Goal: Navigation & Orientation: Find specific page/section

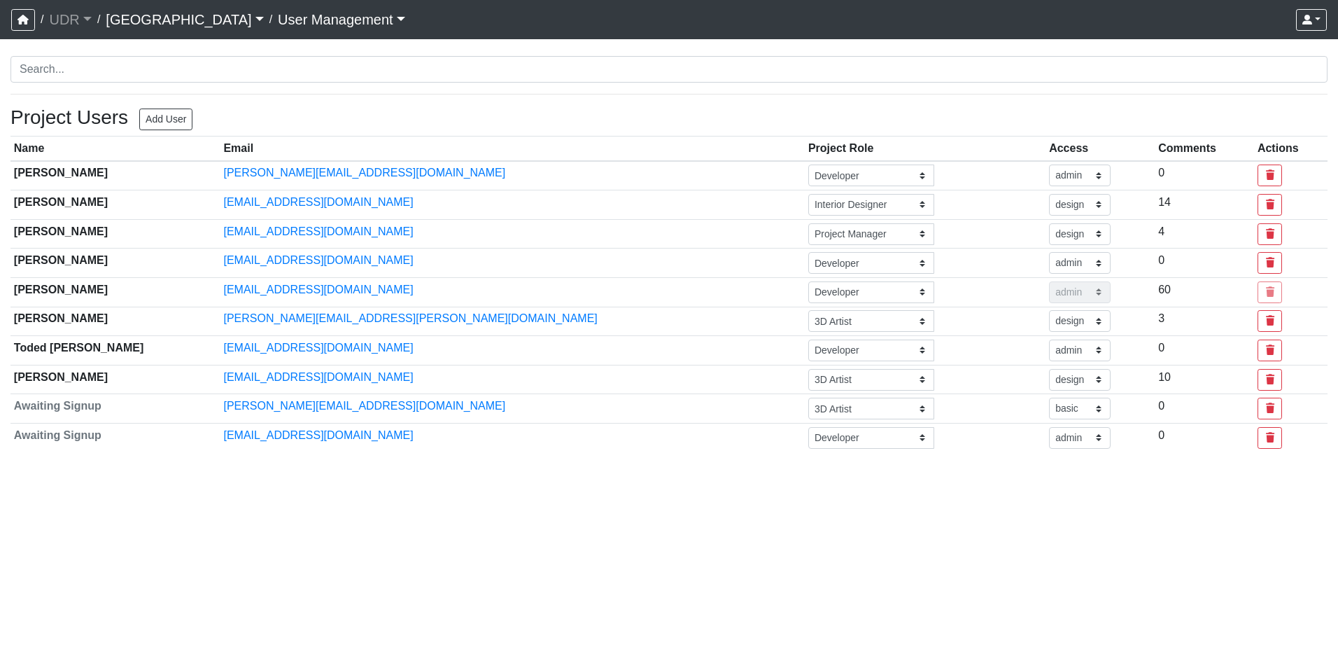
select select "design"
select select "basic"
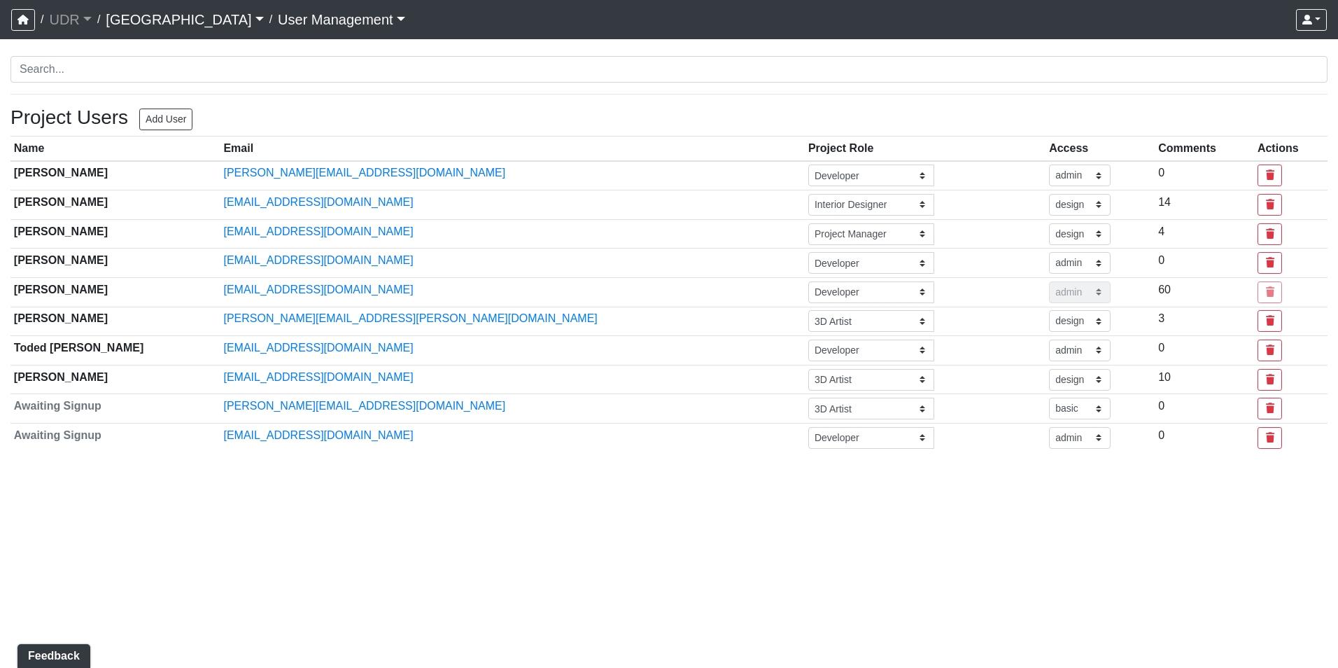
click at [130, 13] on link "[GEOGRAPHIC_DATA]" at bounding box center [184, 20] width 157 height 28
click at [22, 19] on icon "button" at bounding box center [22, 20] width 11 height 10
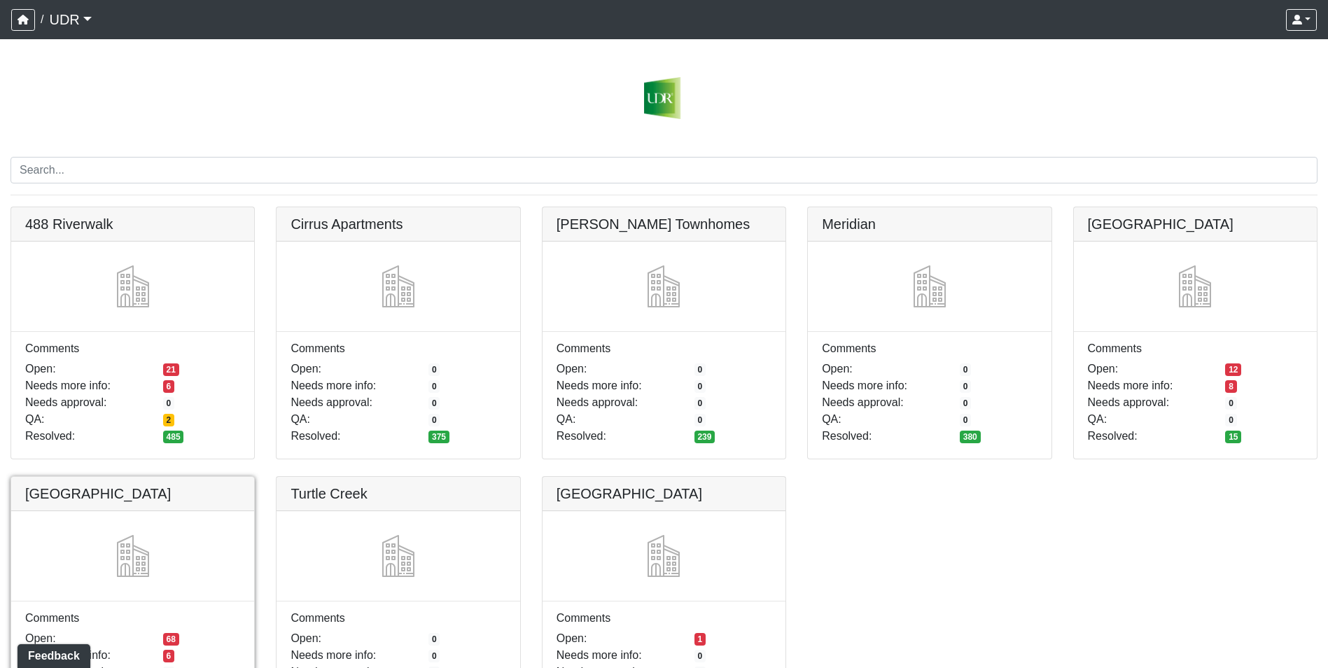
click at [76, 477] on link at bounding box center [132, 477] width 243 height 0
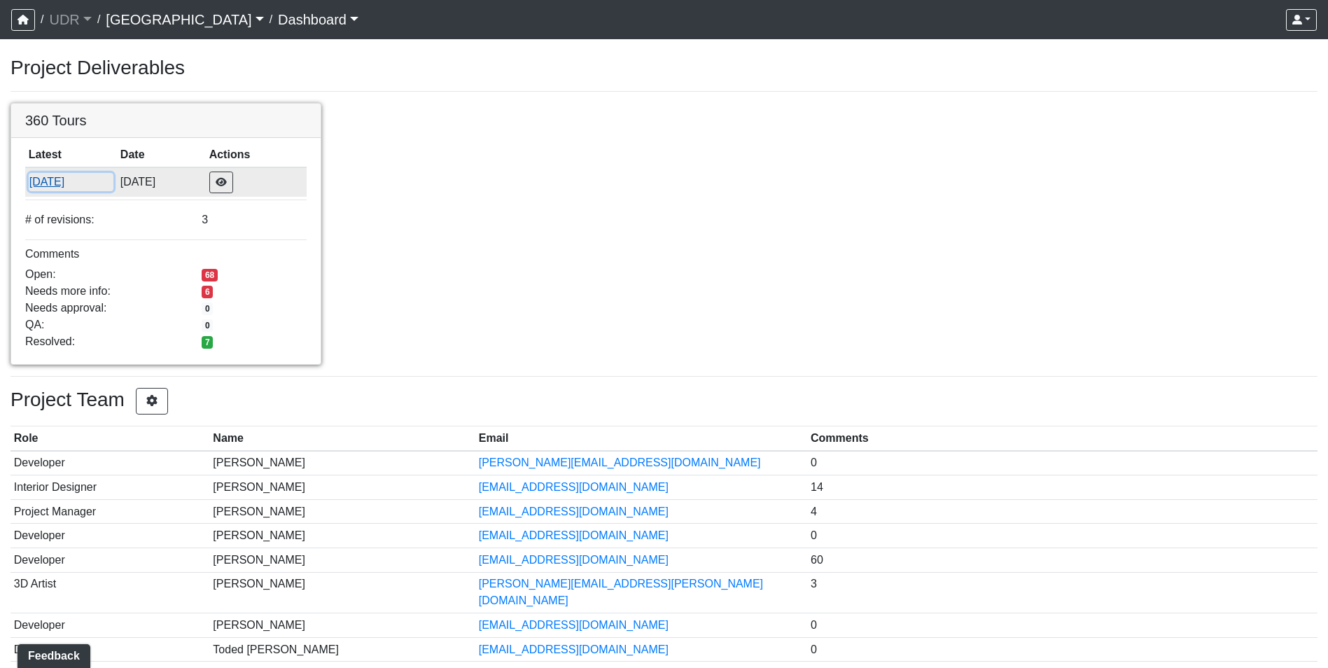
click at [65, 176] on button "[DATE]" at bounding box center [71, 182] width 85 height 18
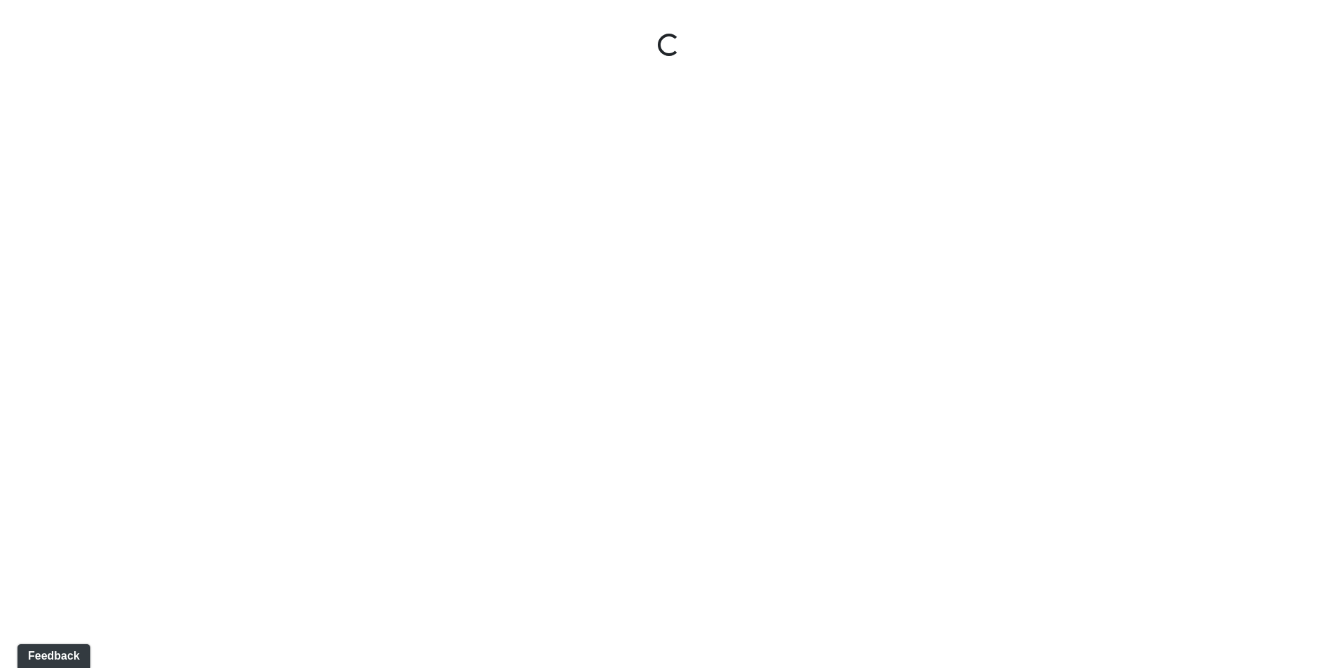
select select "ue6yHihGzY4QA5F94Xb57W"
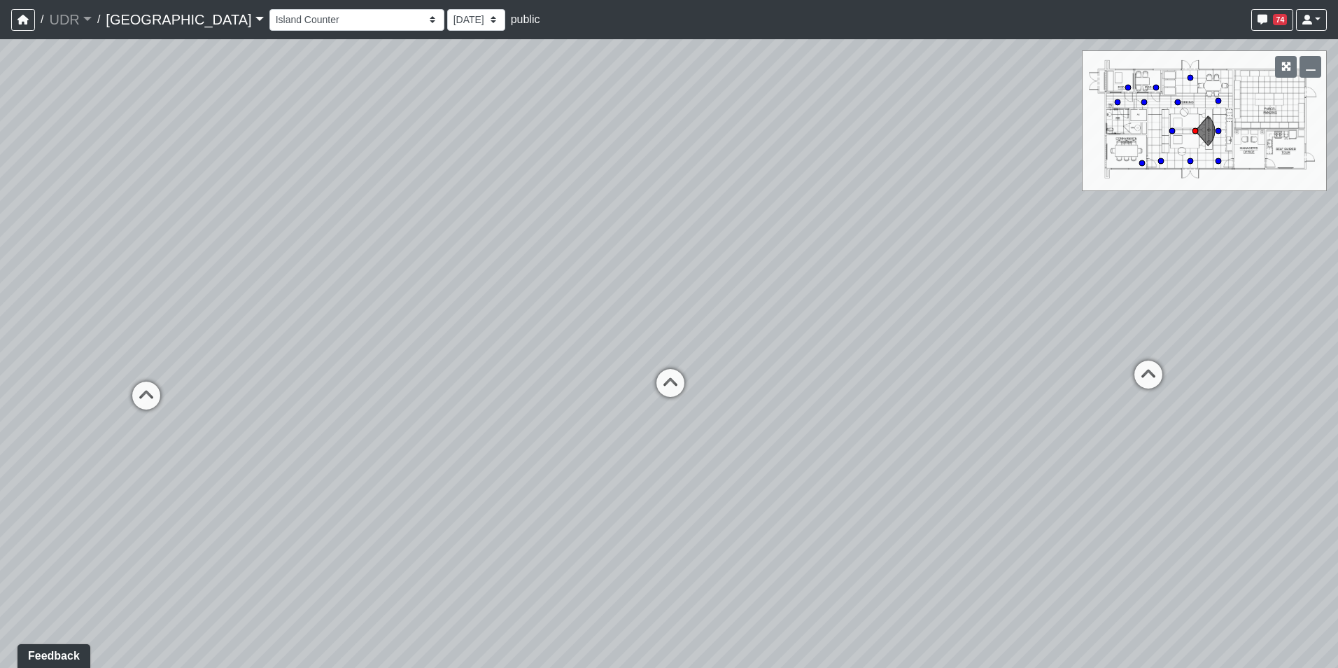
click at [1267, 6] on div "Entry 1 Entry 2 Entry 3 Fireplace Seating 1 Fireplace Seating 2 Island Counter …" at bounding box center [797, 19] width 1057 height 27
click at [1267, 20] on icon "button" at bounding box center [1263, 20] width 10 height 10
